Goal: Find specific page/section: Find specific page/section

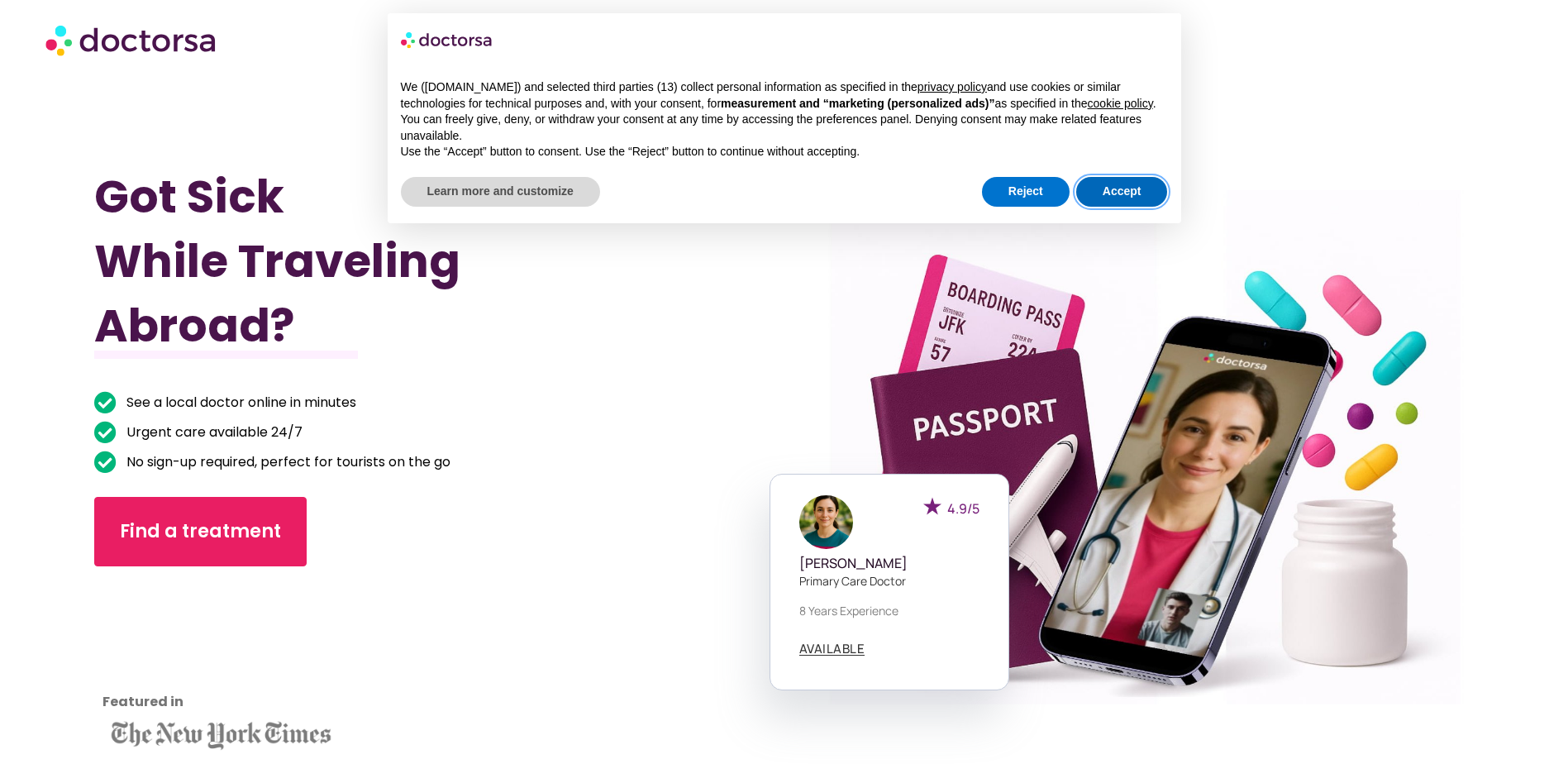
click at [1127, 190] on button "Accept" at bounding box center [1122, 192] width 92 height 29
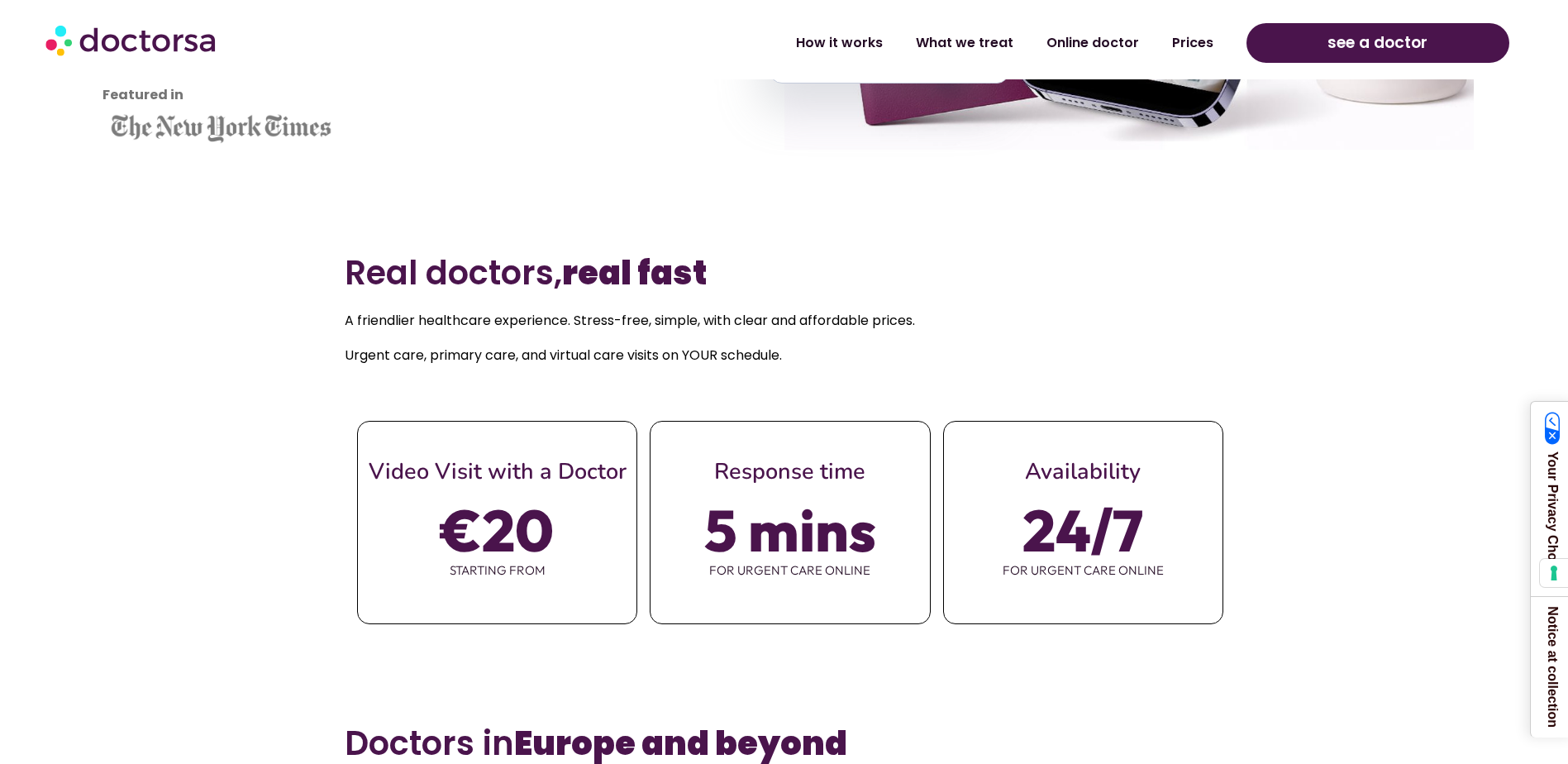
scroll to position [661, 0]
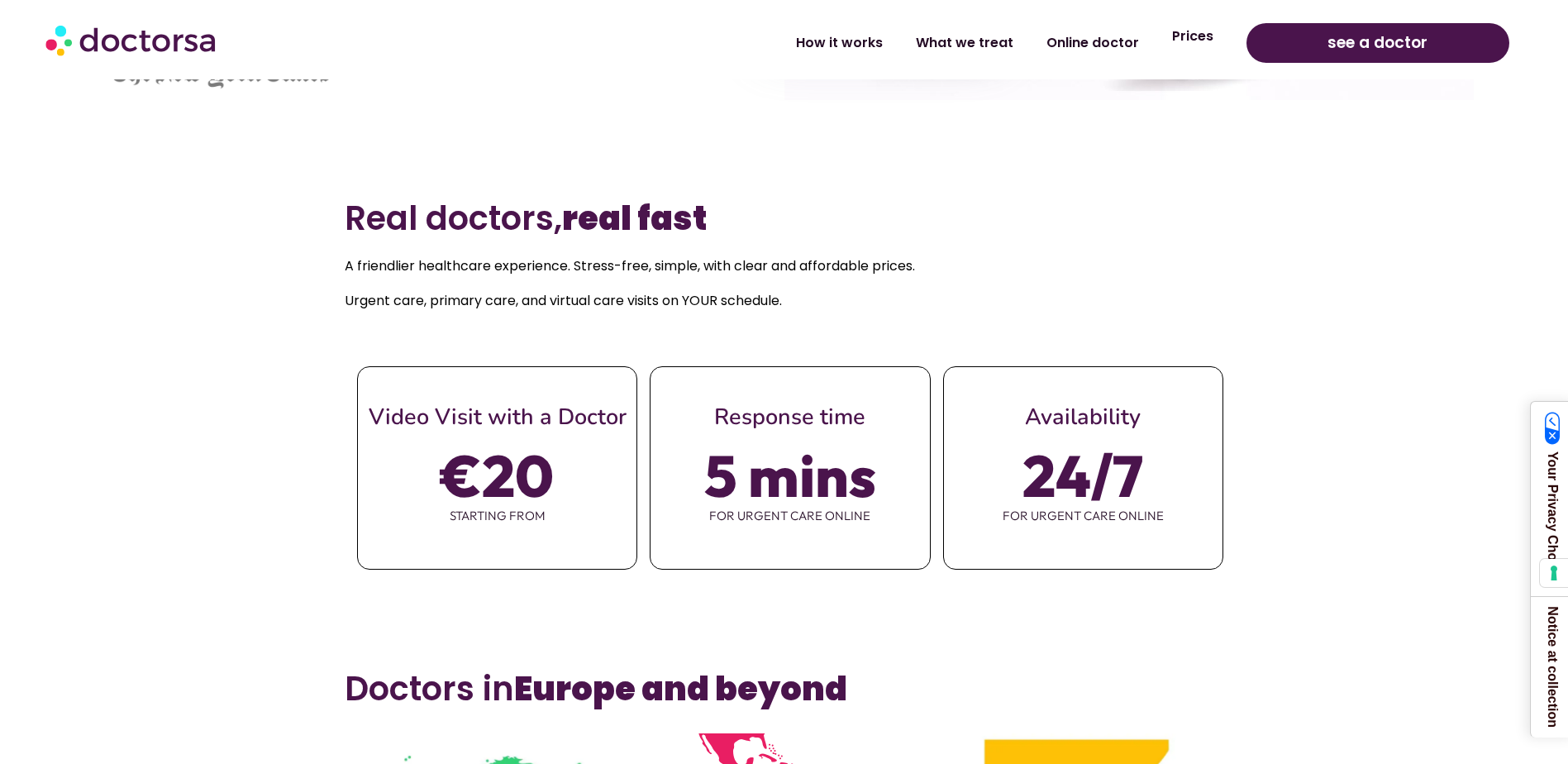
click at [1201, 34] on link "Prices" at bounding box center [1193, 36] width 75 height 38
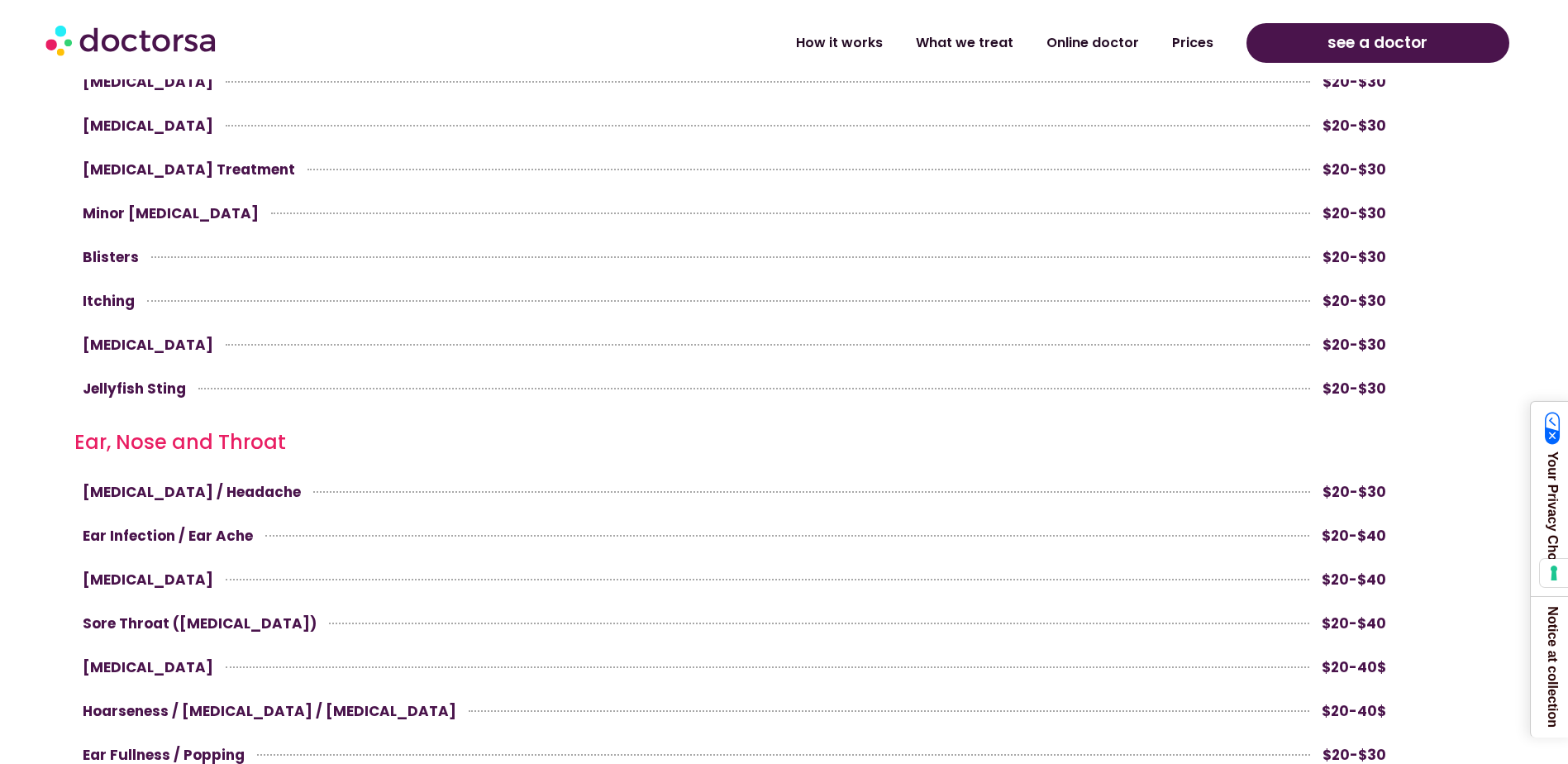
scroll to position [2316, 0]
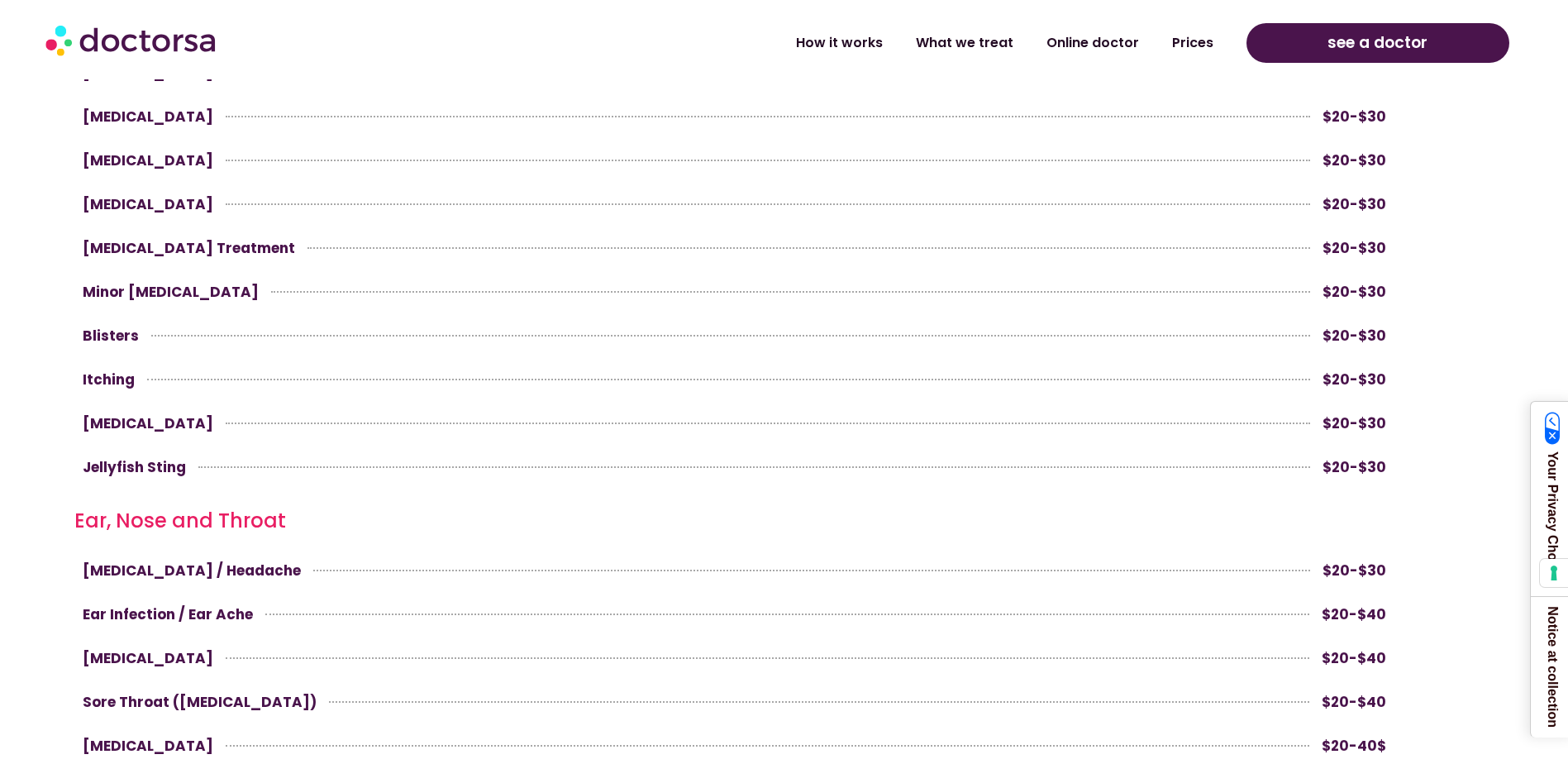
click at [109, 31] on img at bounding box center [132, 40] width 174 height 50
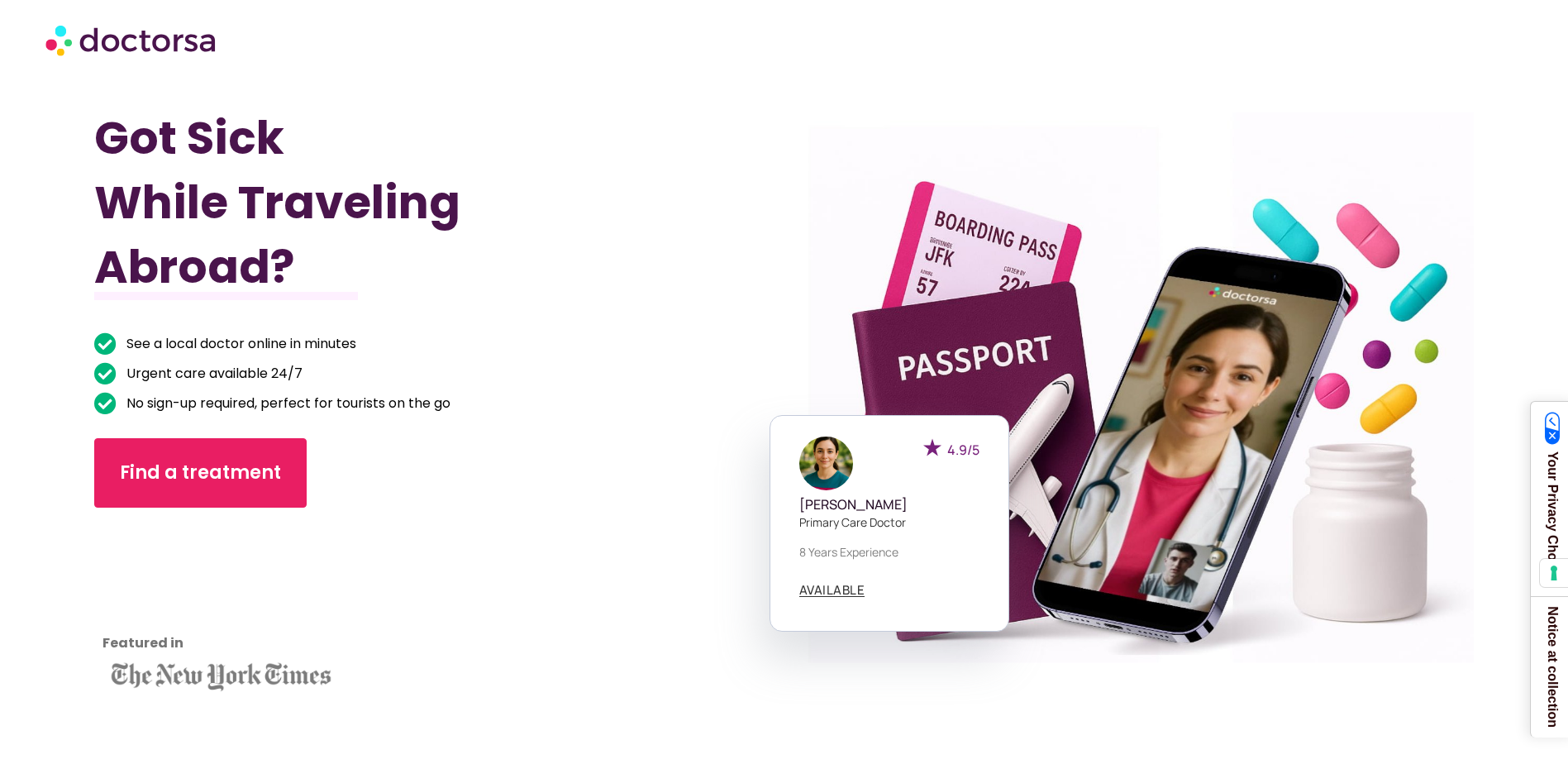
scroll to position [248, 0]
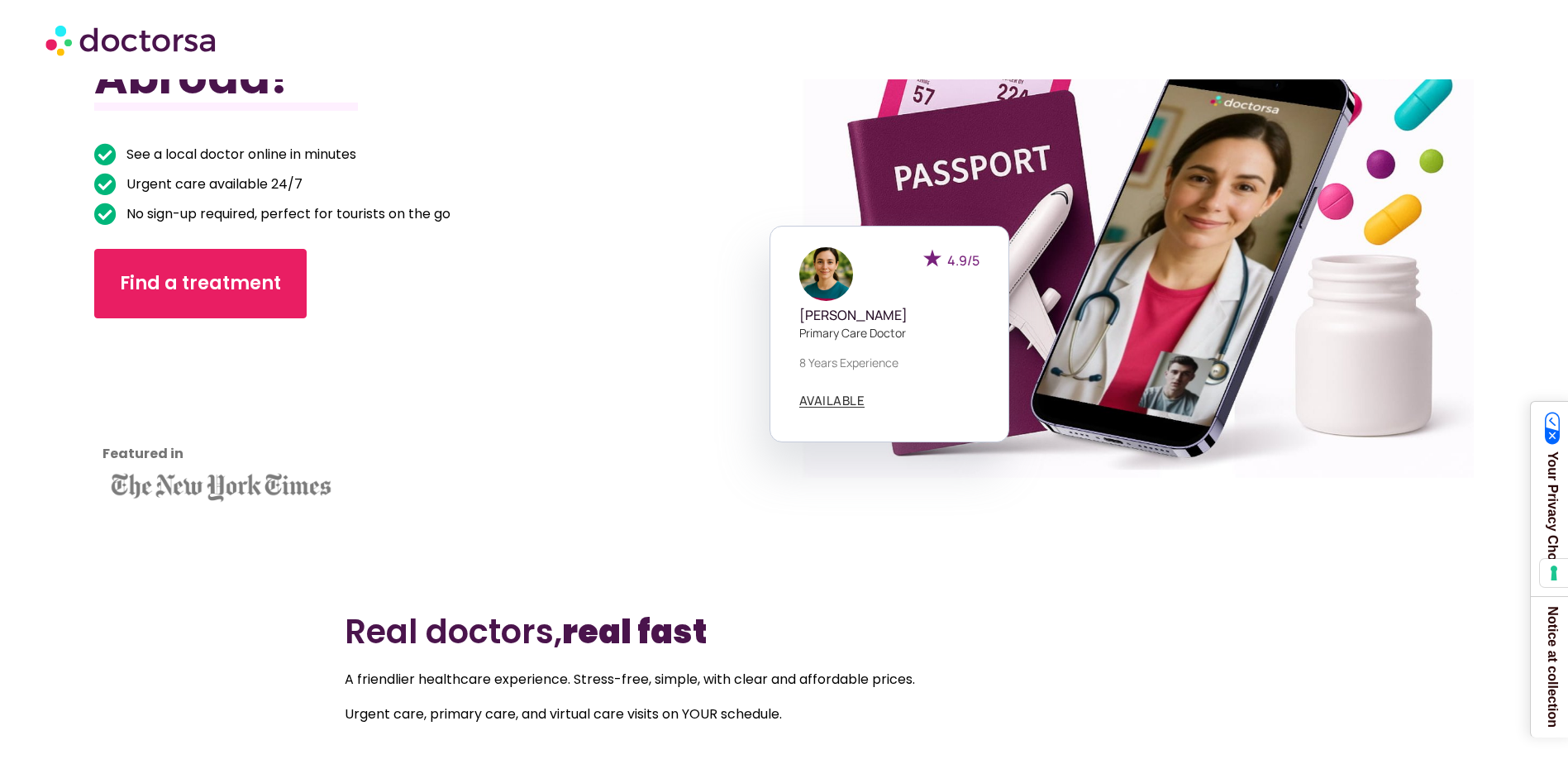
click at [140, 483] on img at bounding box center [221, 485] width 237 height 52
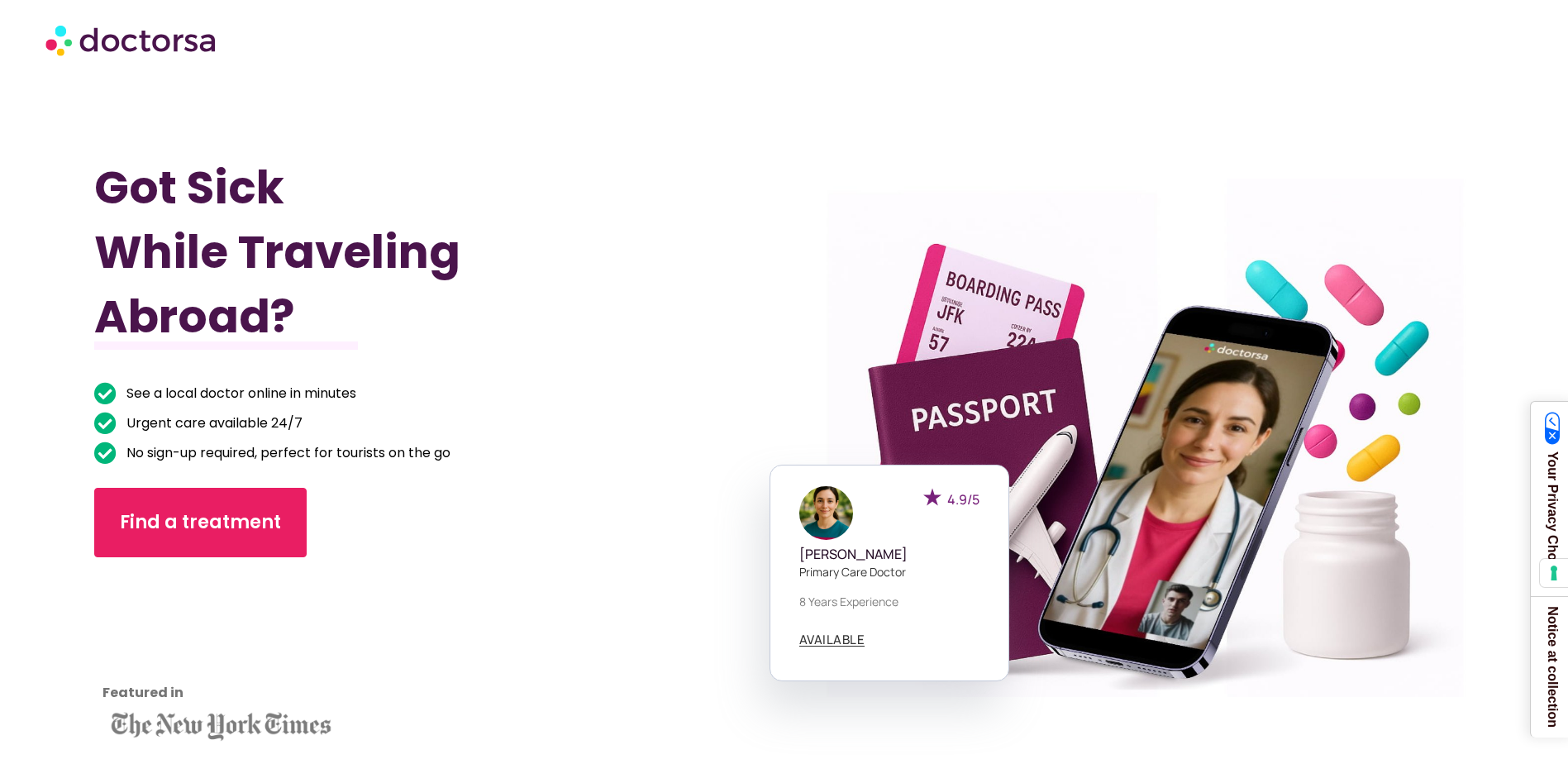
scroll to position [0, 0]
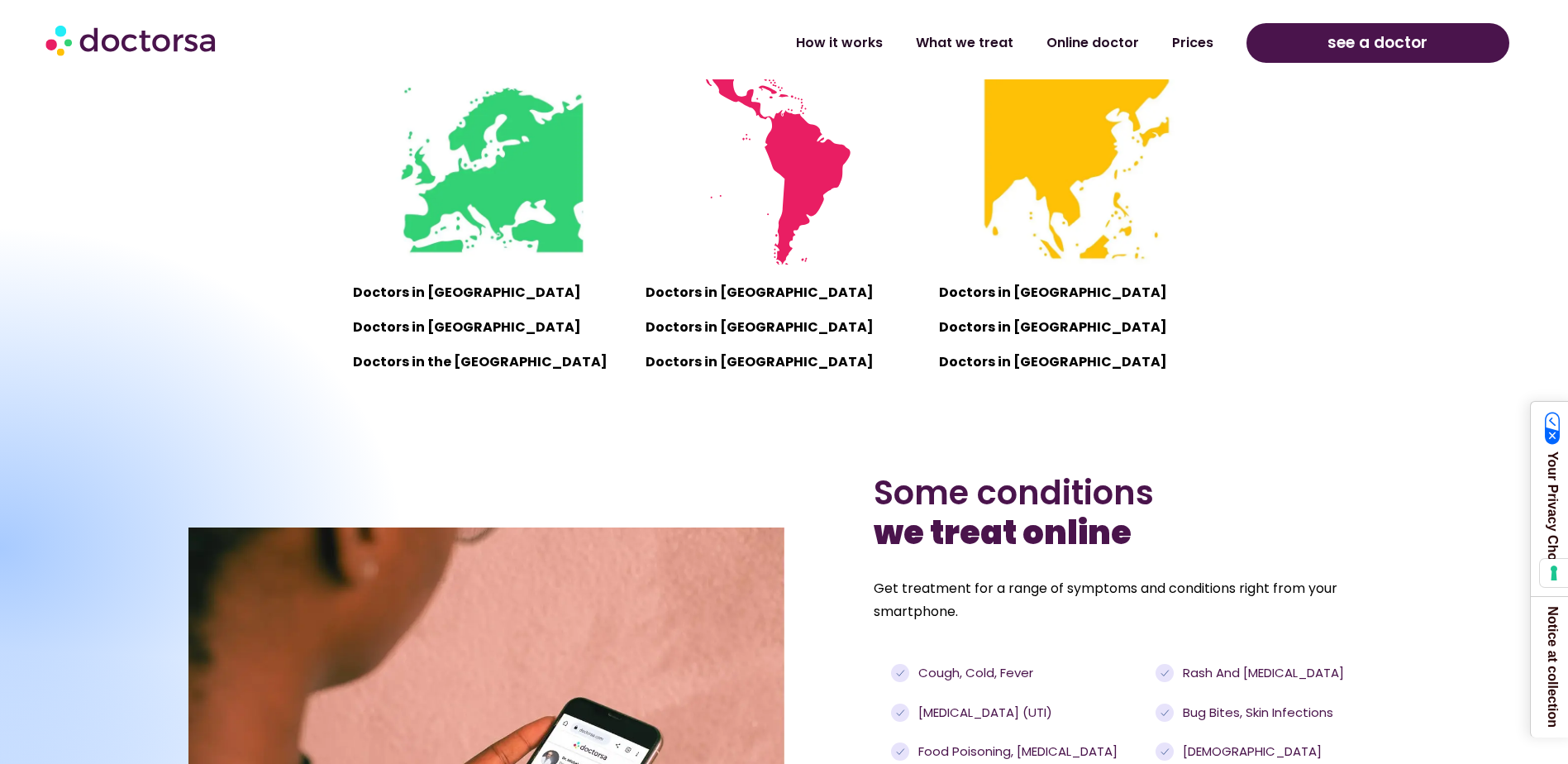
scroll to position [1324, 0]
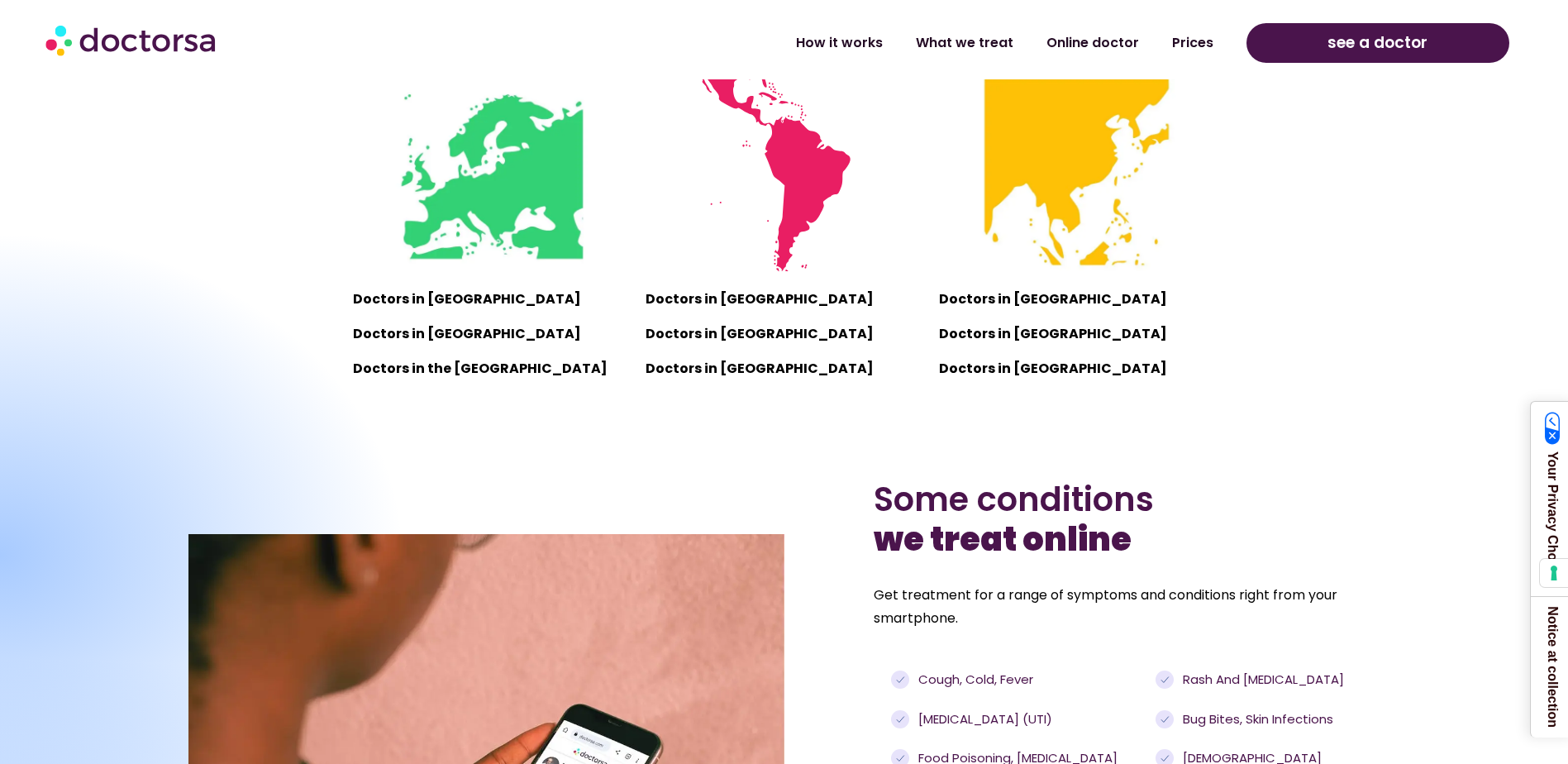
click at [384, 297] on div at bounding box center [0, 555] width 815 height 649
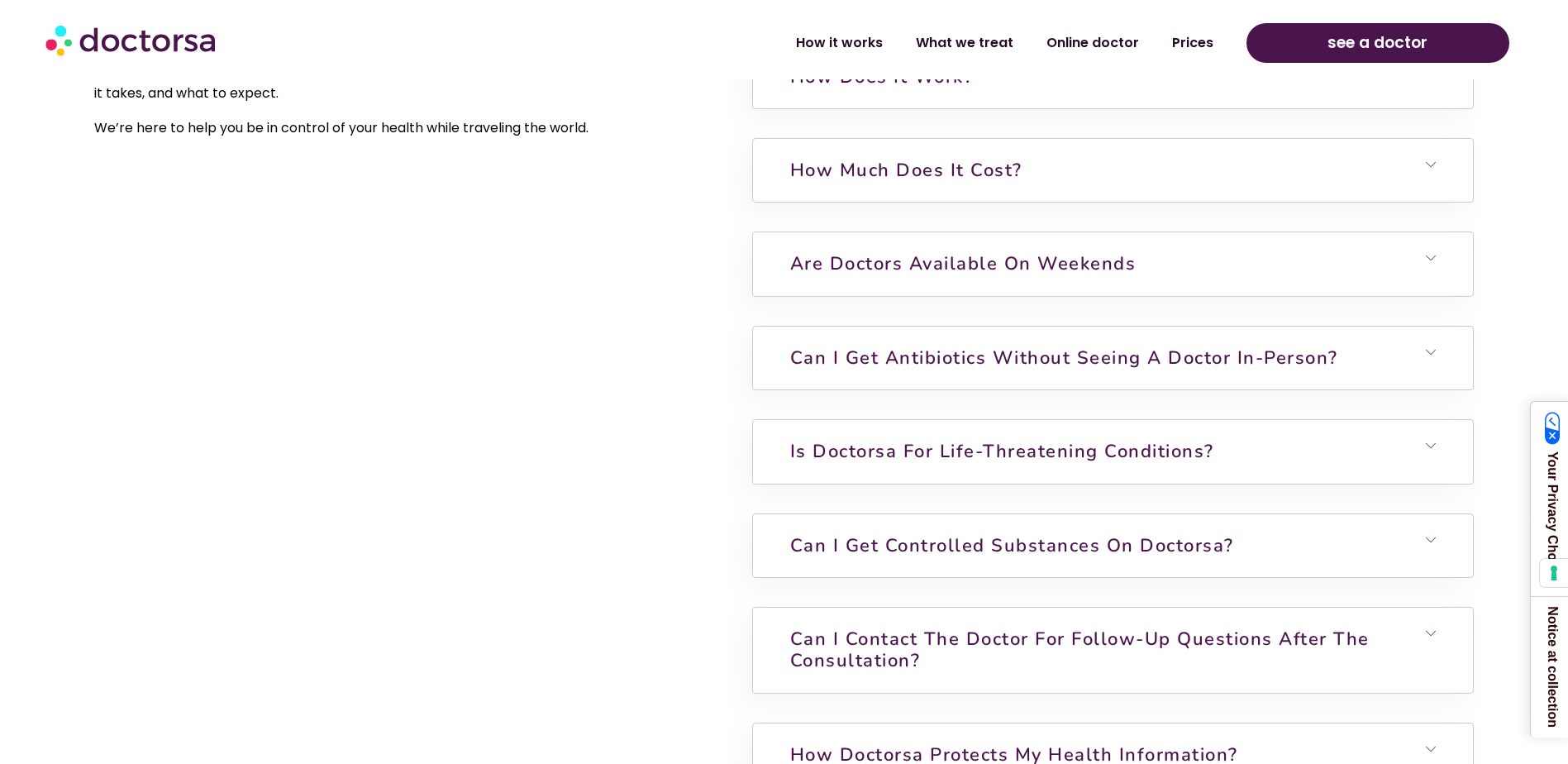
scroll to position [4384, 0]
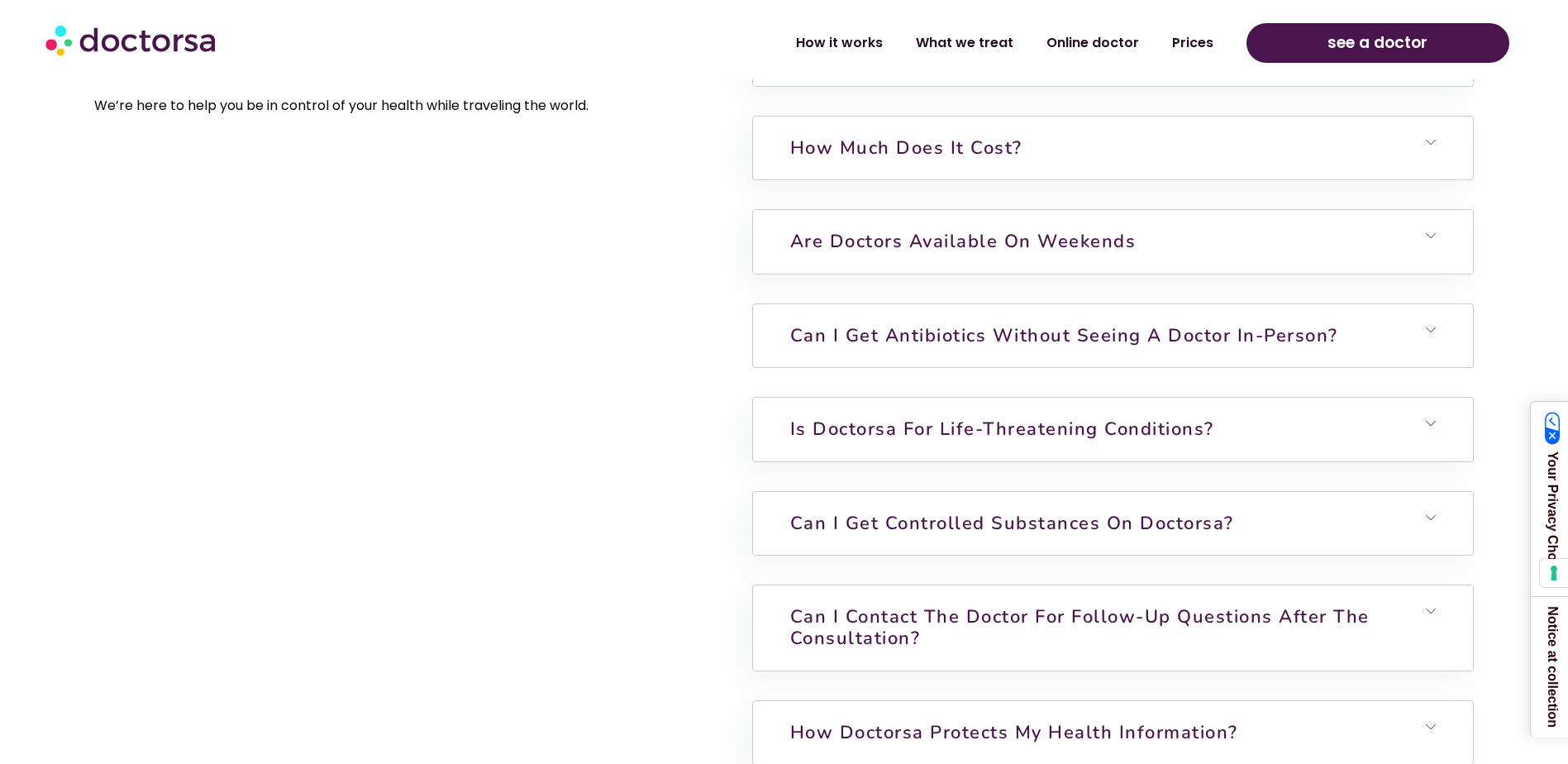
click at [1425, 327] on h6 "Can I get antibiotics without seeing a doctor in-person?" at bounding box center [1113, 335] width 721 height 63
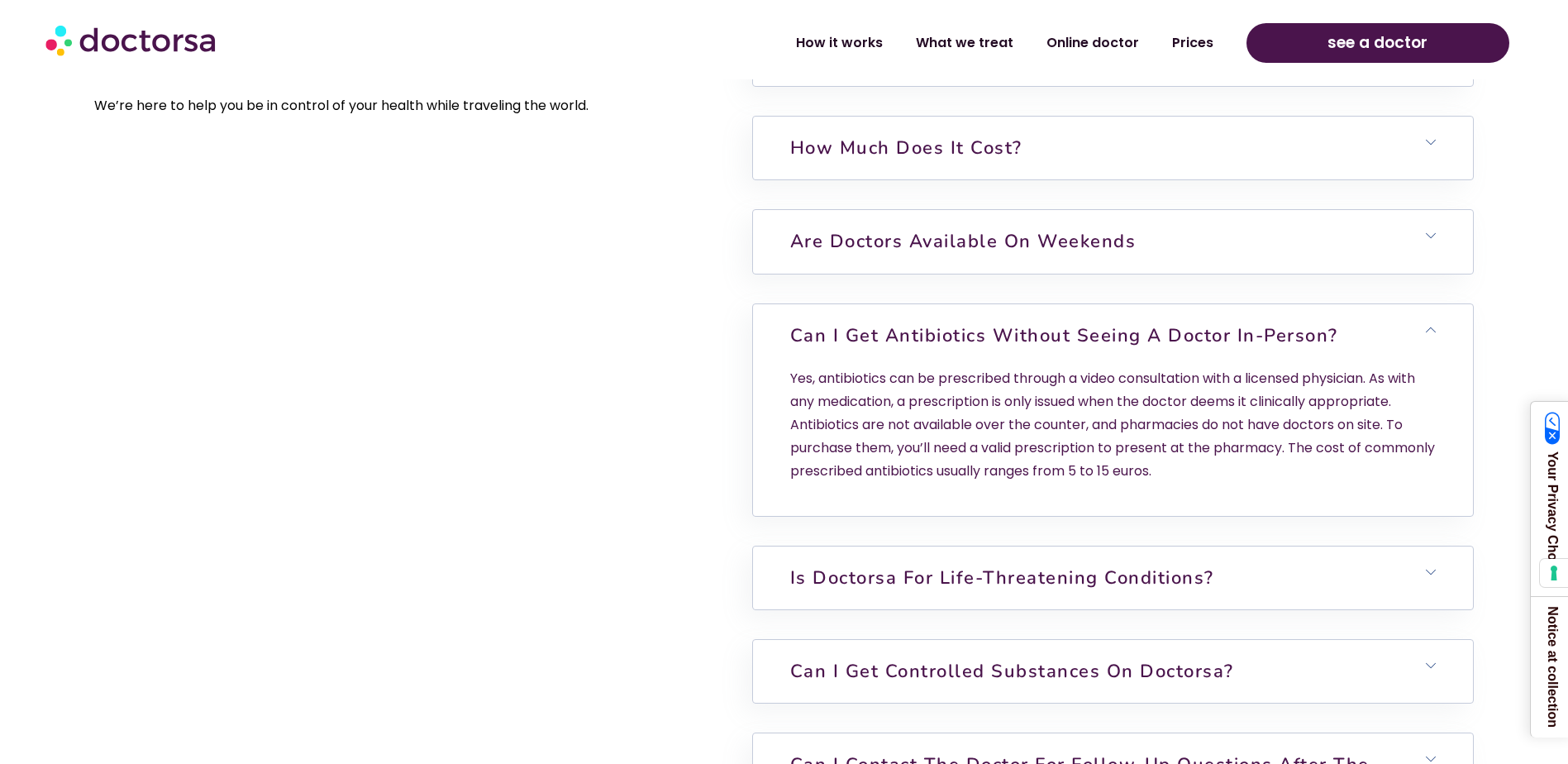
click at [652, 492] on div "Your questions answered Unsure if it will work for you? Seems too good to be tr…" at bounding box center [383, 573] width 578 height 1291
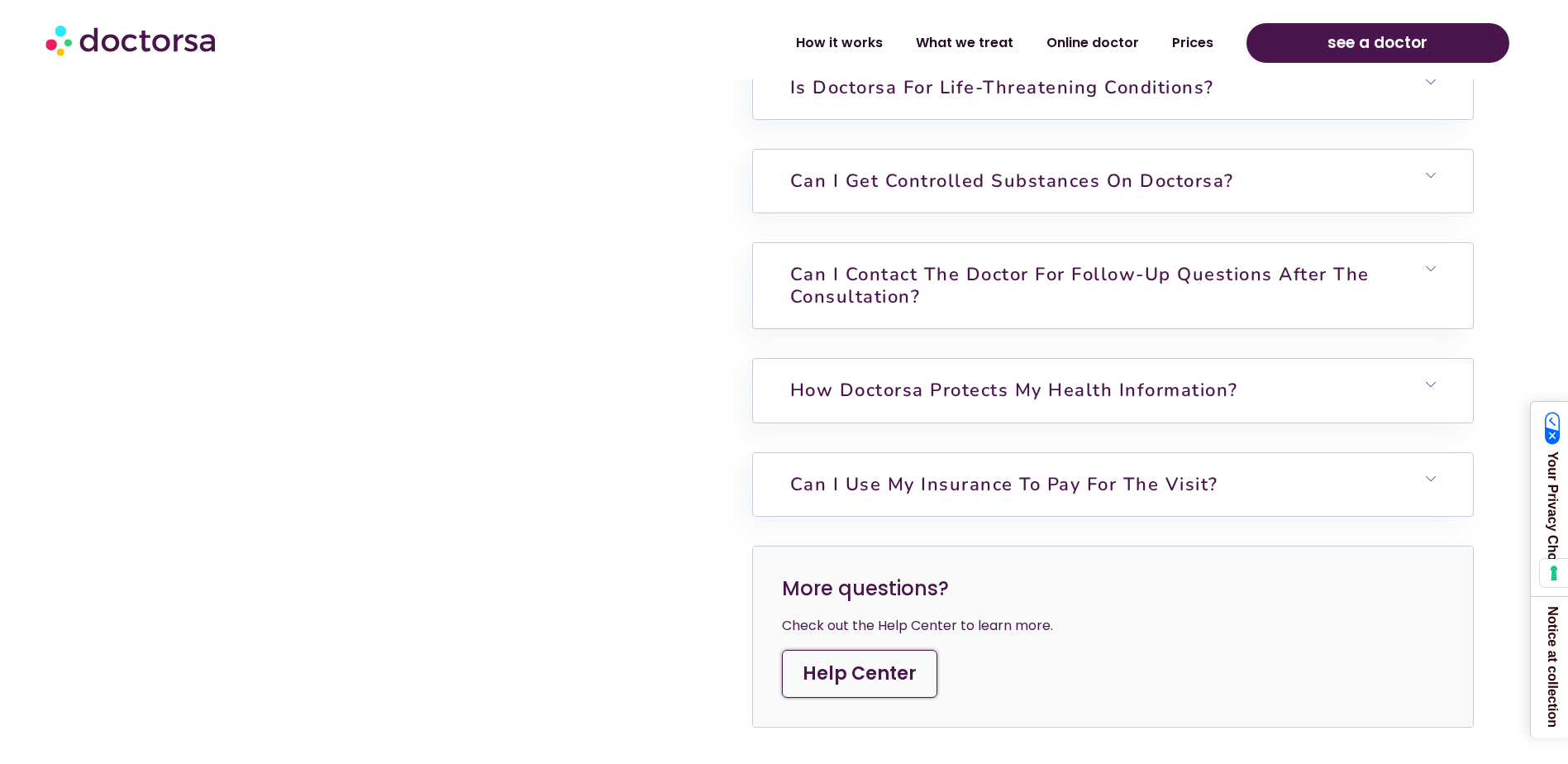
scroll to position [4881, 0]
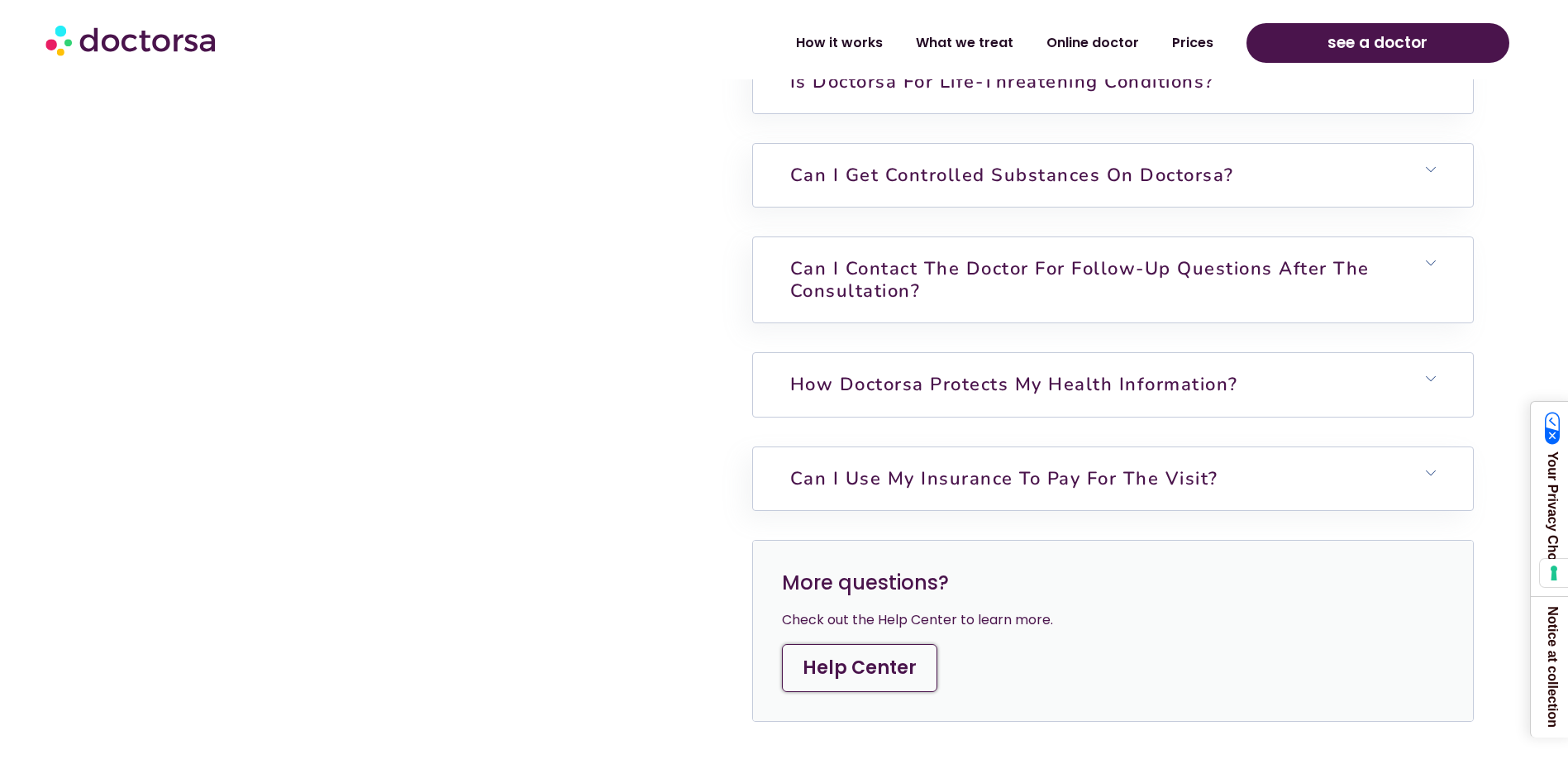
click at [1035, 374] on link "How Doctorsa protects my health information?" at bounding box center [1014, 385] width 448 height 25
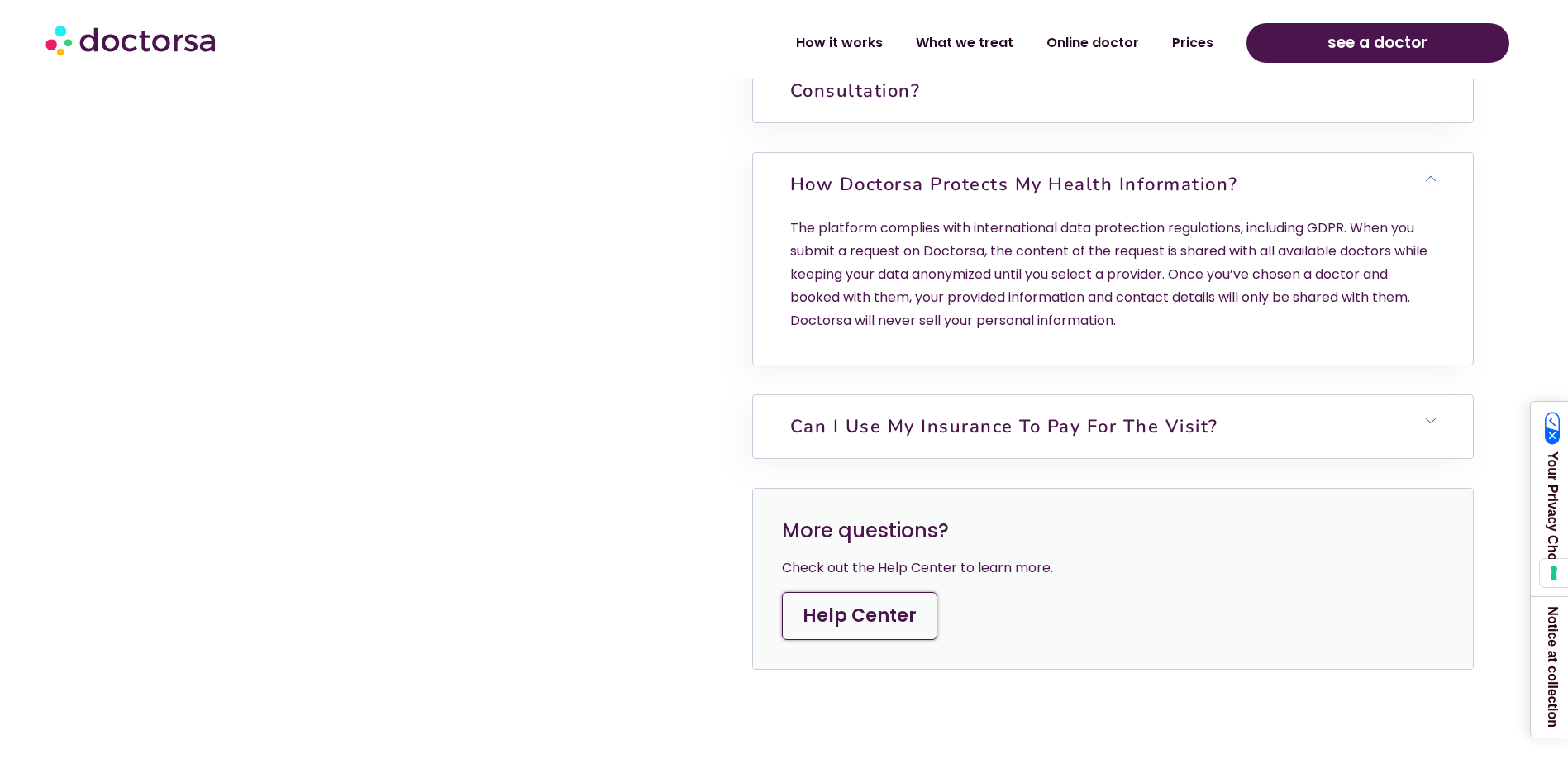
scroll to position [5129, 0]
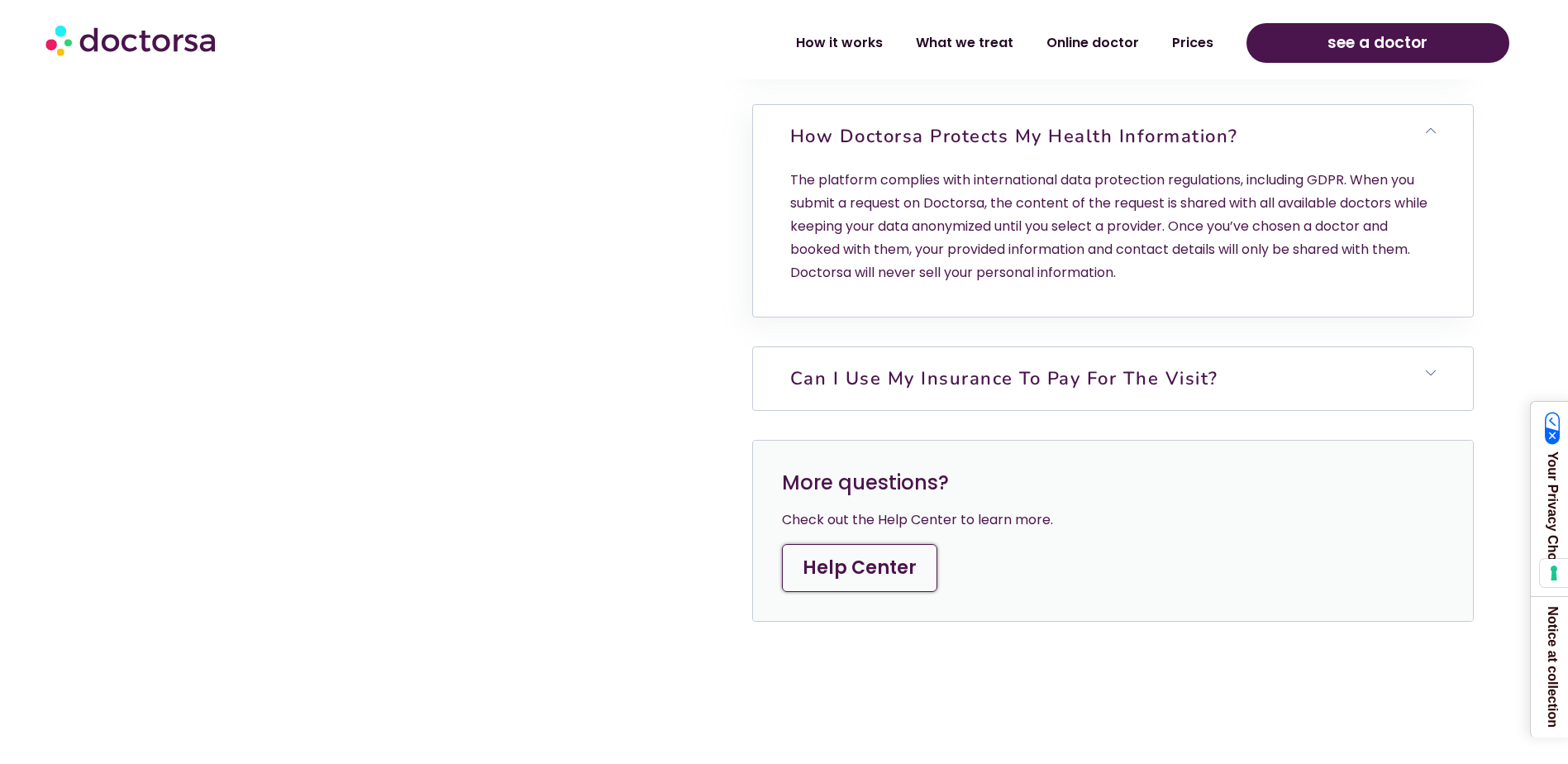
click at [868, 377] on link "Can I use my insurance to pay for the visit?" at bounding box center [1004, 379] width 429 height 25
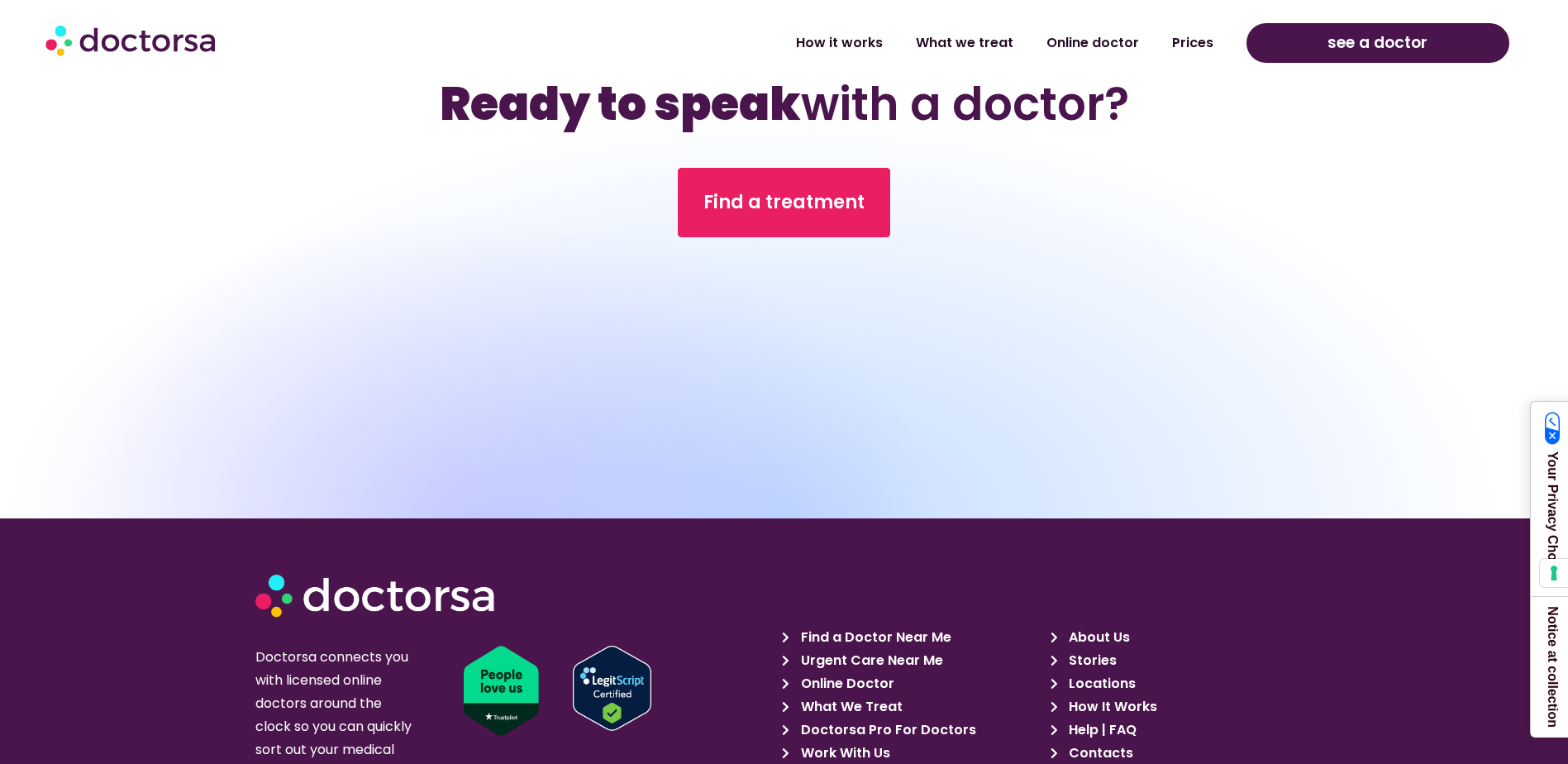
scroll to position [6205, 0]
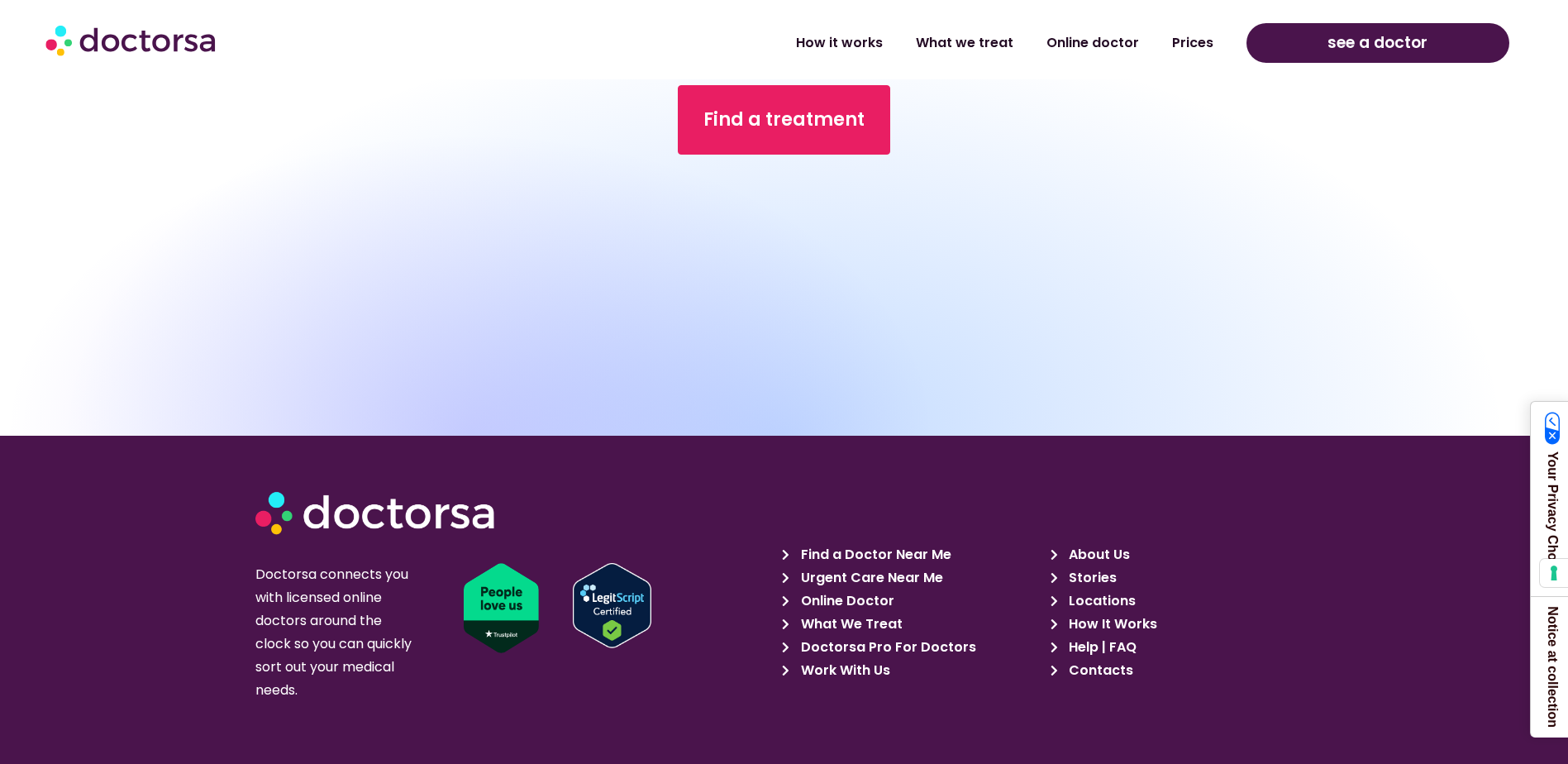
click at [818, 554] on span "Find a Doctor Near Me" at bounding box center [875, 555] width 155 height 23
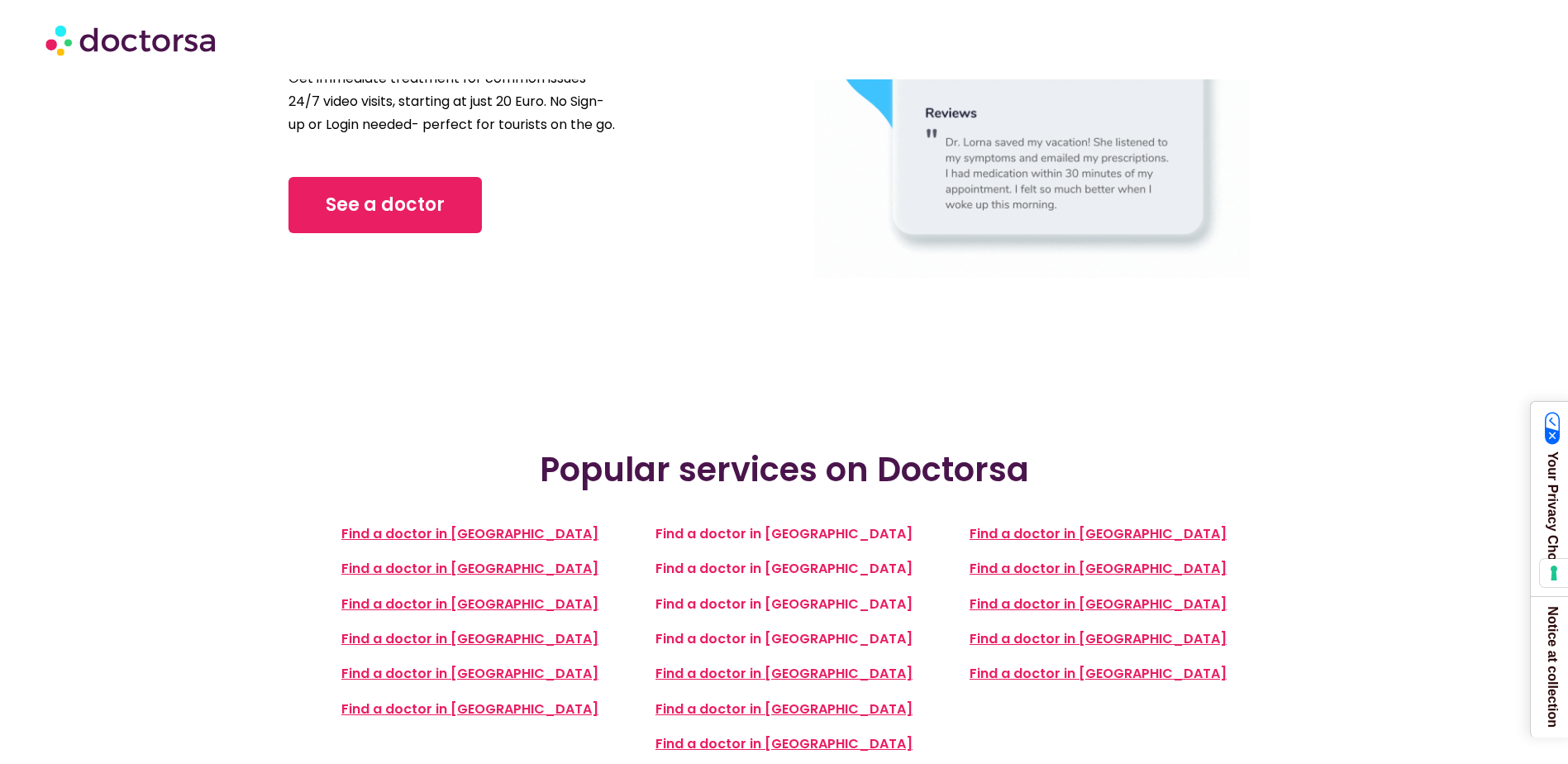
scroll to position [248, 0]
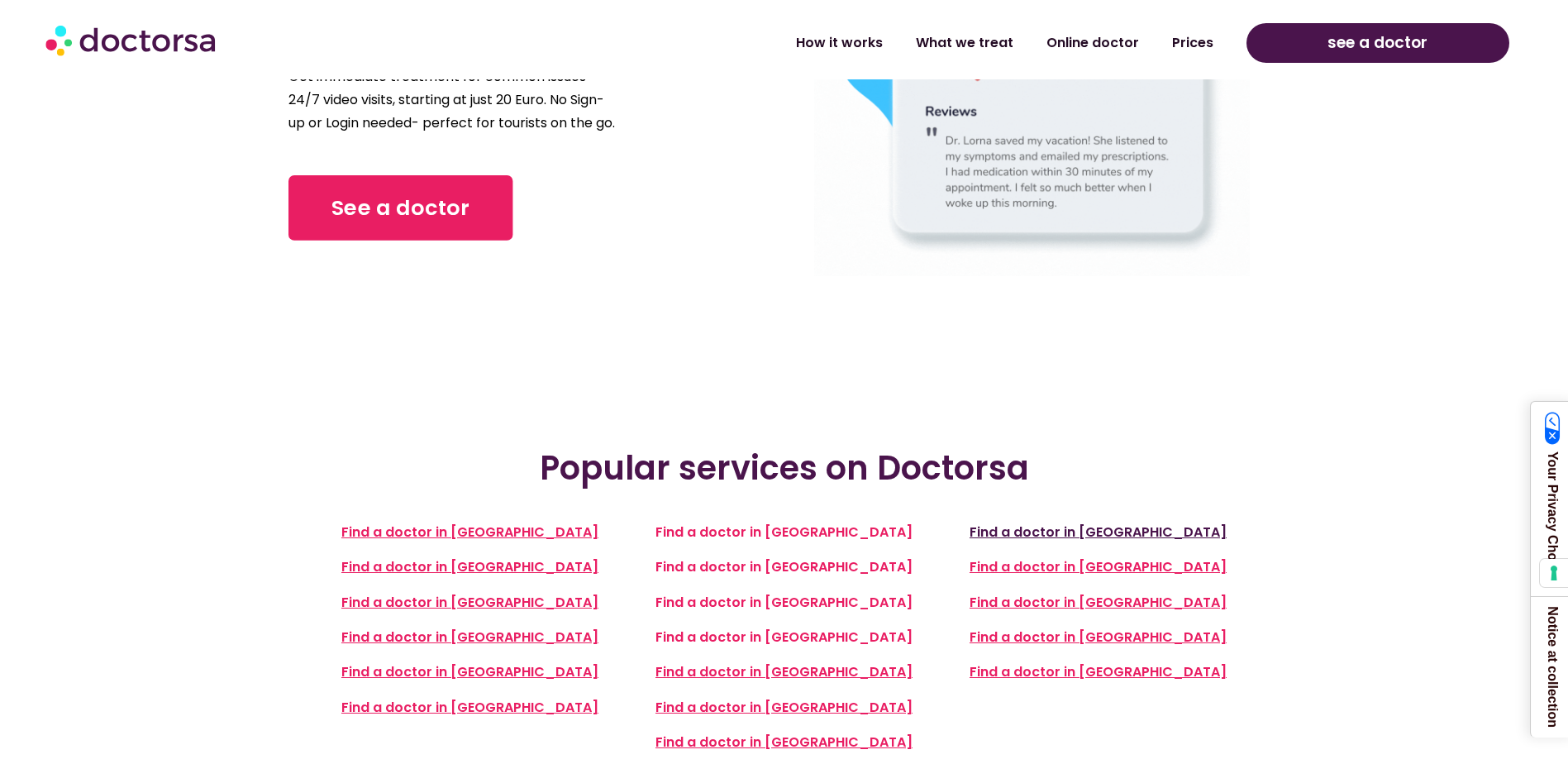
click at [1106, 531] on span "Find a doctor in [GEOGRAPHIC_DATA]" at bounding box center [1098, 531] width 257 height 19
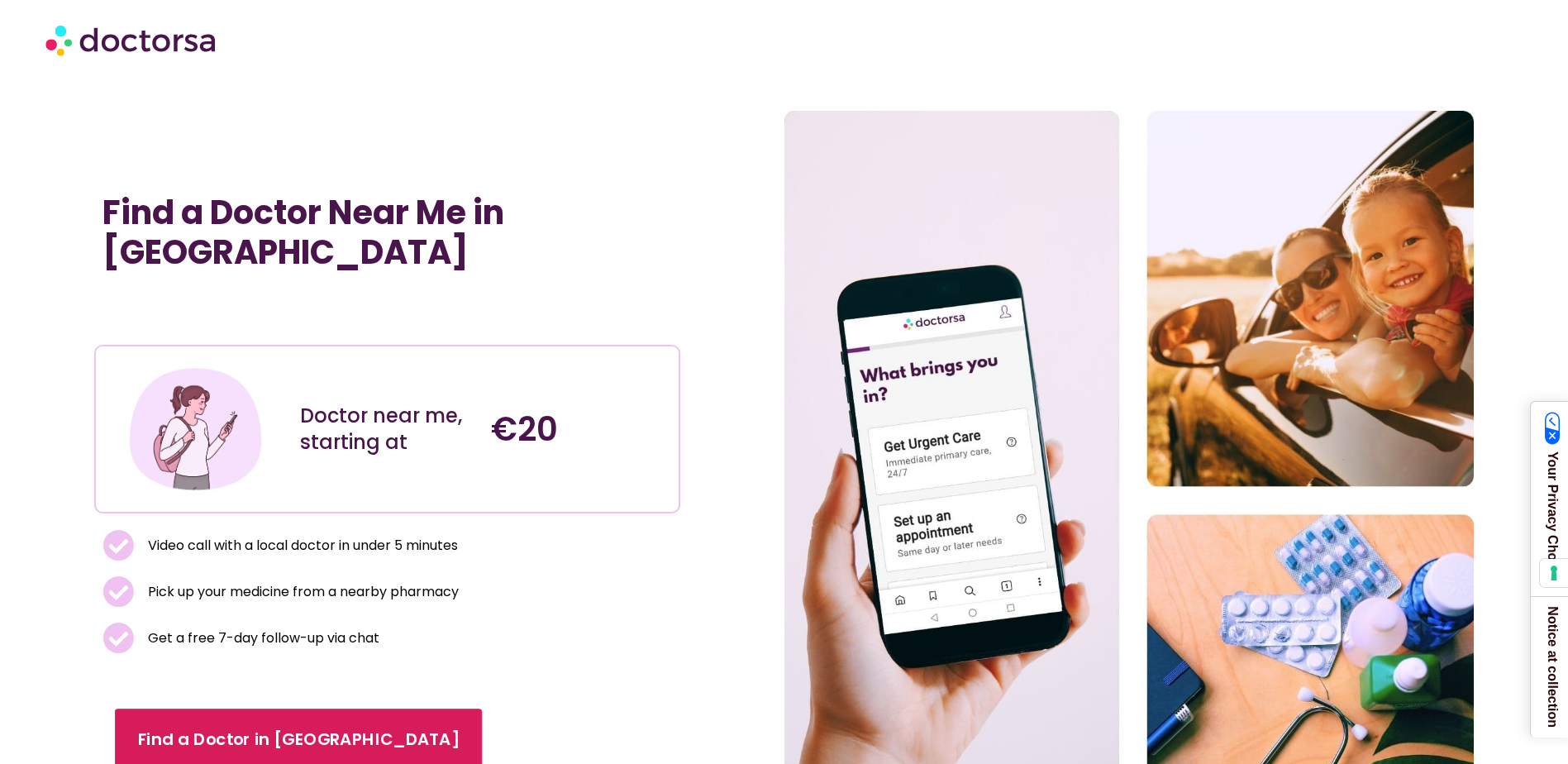
click at [231, 729] on span "Find a Doctor in [GEOGRAPHIC_DATA]" at bounding box center [298, 741] width 322 height 24
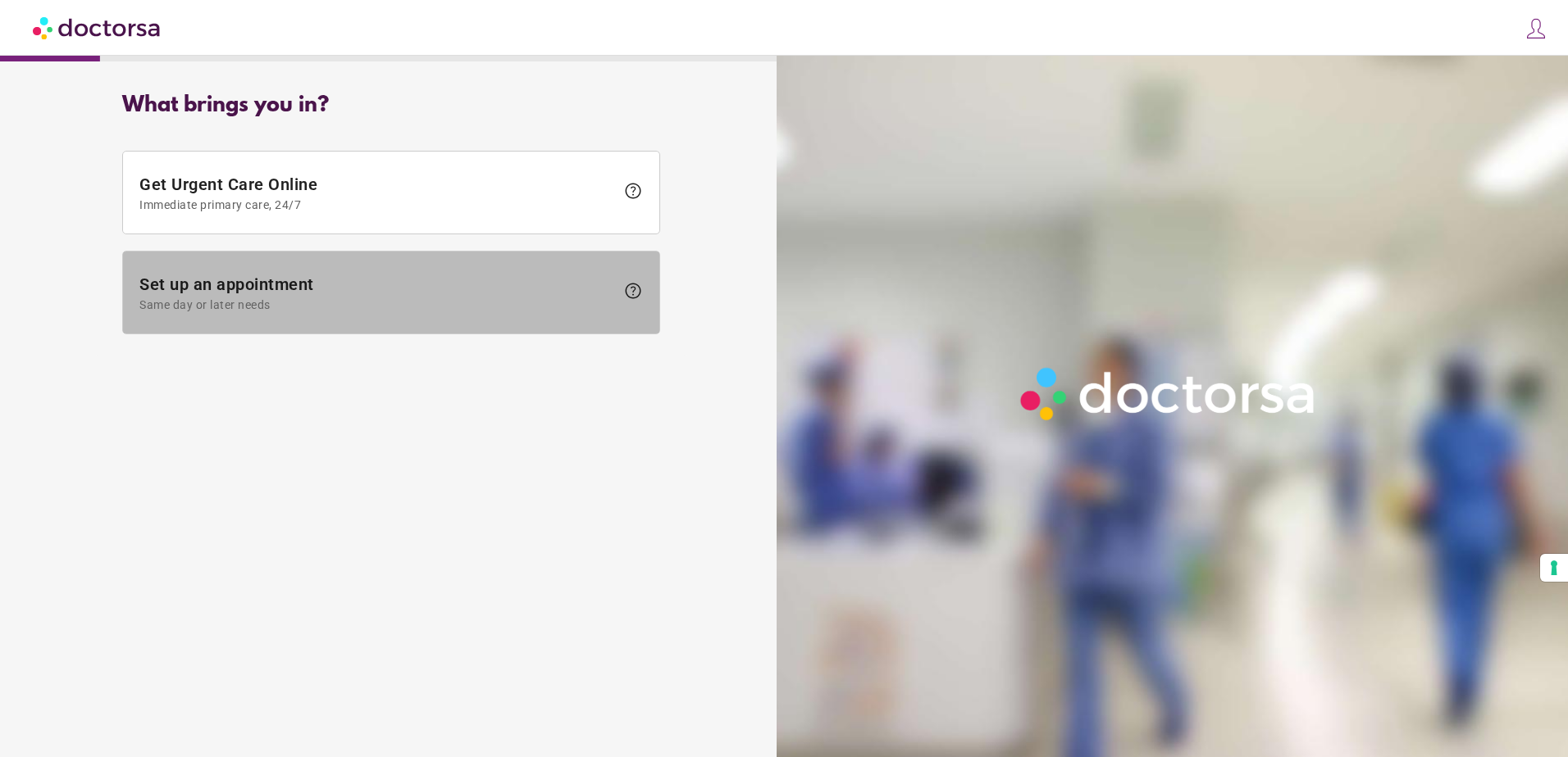
click at [571, 299] on span "Same day or later needs" at bounding box center [377, 305] width 476 height 13
